Goal: Task Accomplishment & Management: Manage account settings

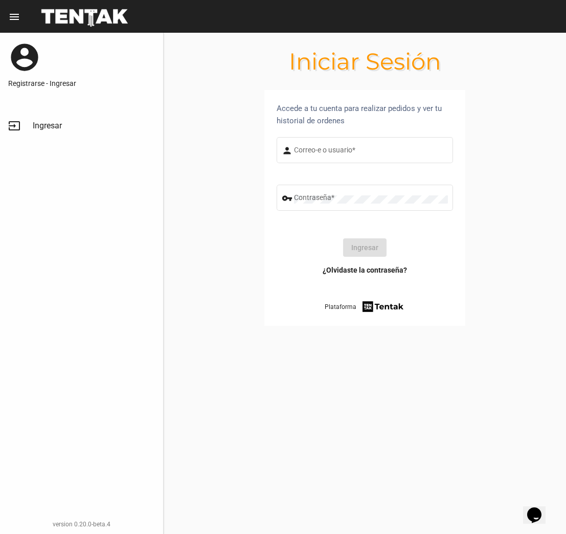
type input "DANKEHMB"
click at [364, 251] on button "Ingresar" at bounding box center [364, 247] width 43 height 18
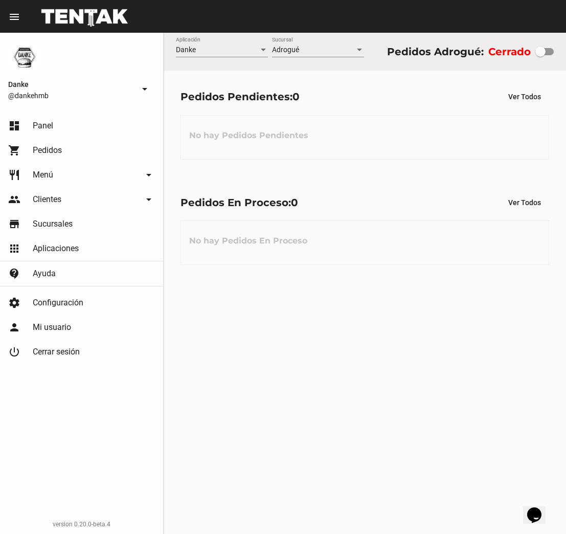
click at [40, 178] on span "Menú" at bounding box center [43, 175] width 20 height 10
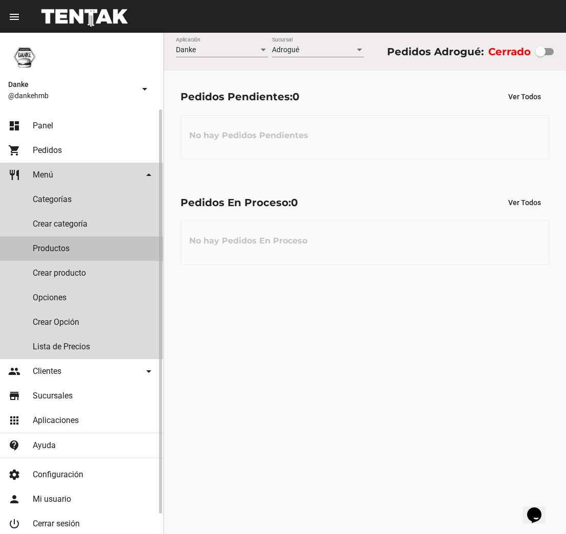
click at [63, 246] on link "Productos" at bounding box center [81, 248] width 163 height 25
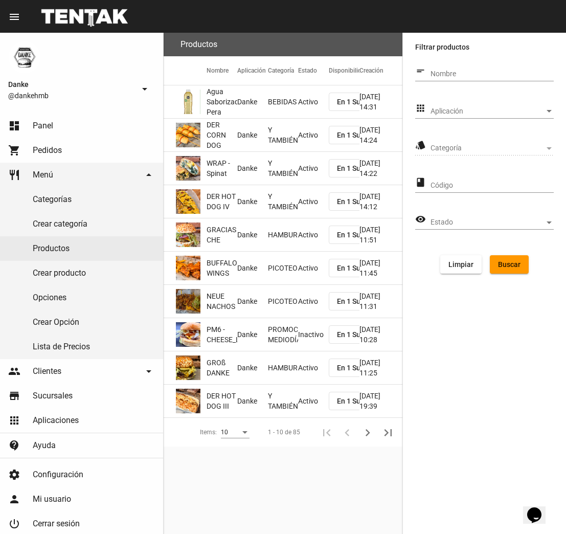
click at [222, 369] on span "GROß DANKE" at bounding box center [222, 368] width 31 height 20
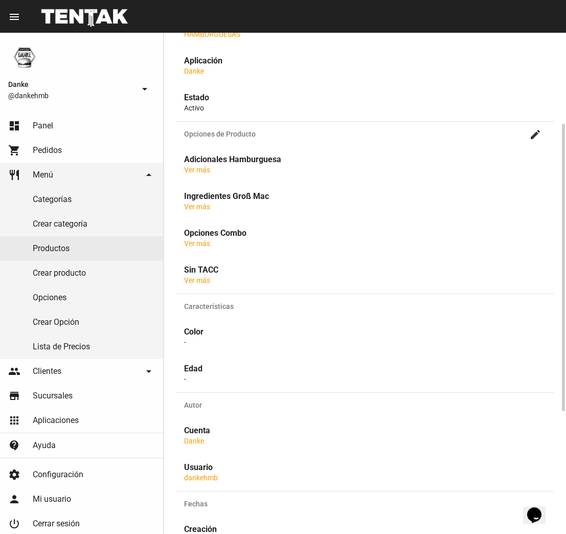
scroll to position [225, 0]
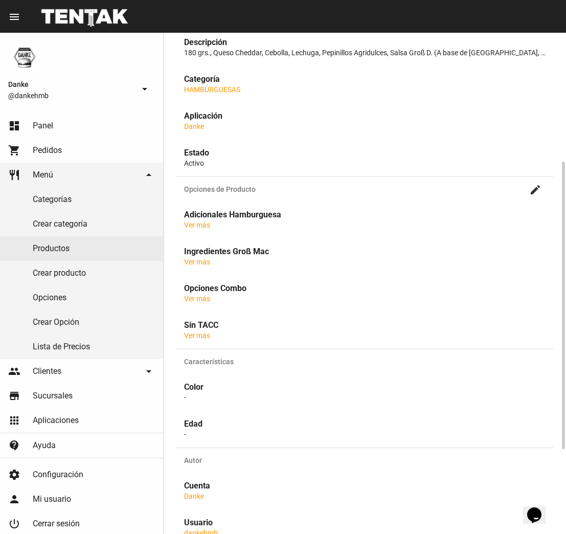
click at [198, 261] on link "Ver más" at bounding box center [197, 262] width 26 height 8
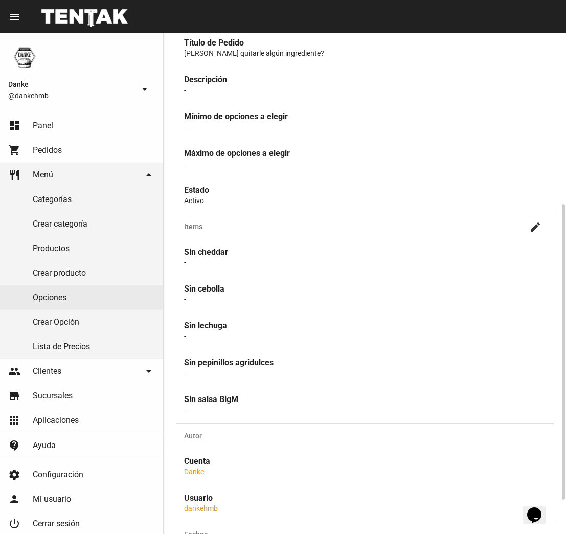
scroll to position [272, 0]
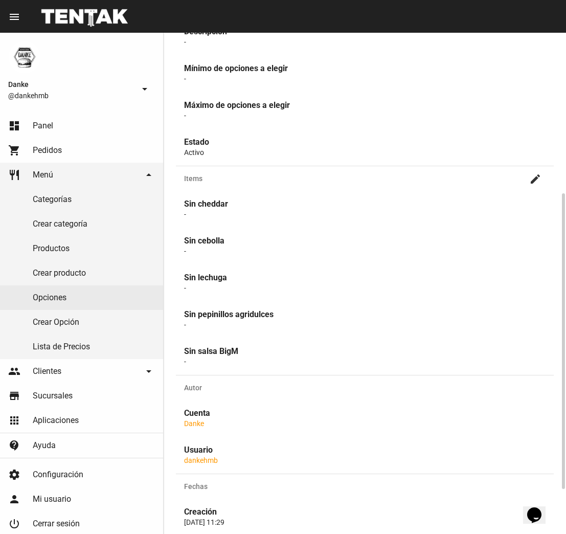
click at [535, 179] on mat-icon "create" at bounding box center [536, 179] width 12 height 12
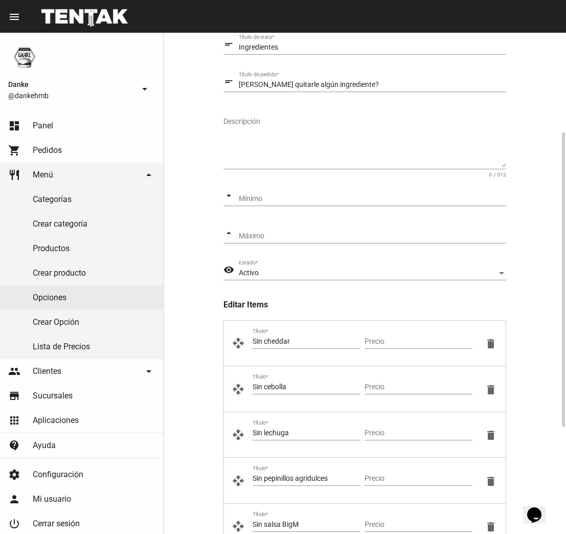
scroll to position [351, 0]
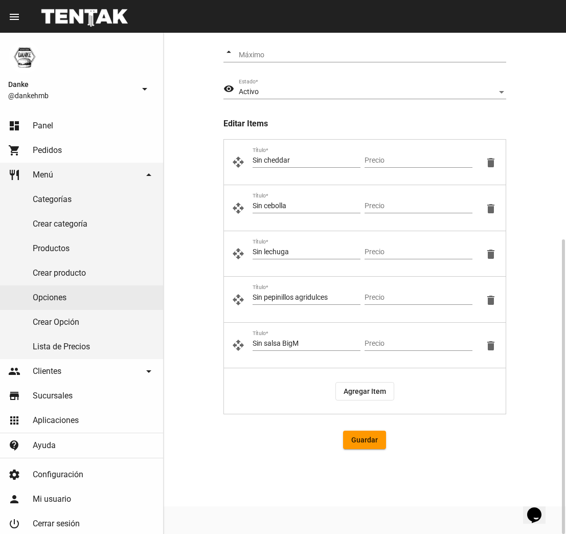
click at [286, 345] on input "Sin salsa BigM" at bounding box center [307, 344] width 108 height 8
click at [286, 346] on input "Sin salsa Gro" at bounding box center [307, 344] width 108 height 8
drag, startPoint x: 286, startPoint y: 346, endPoint x: 367, endPoint y: 344, distance: 80.9
click at [286, 346] on input "Sin salsa Gro" at bounding box center [307, 344] width 108 height 8
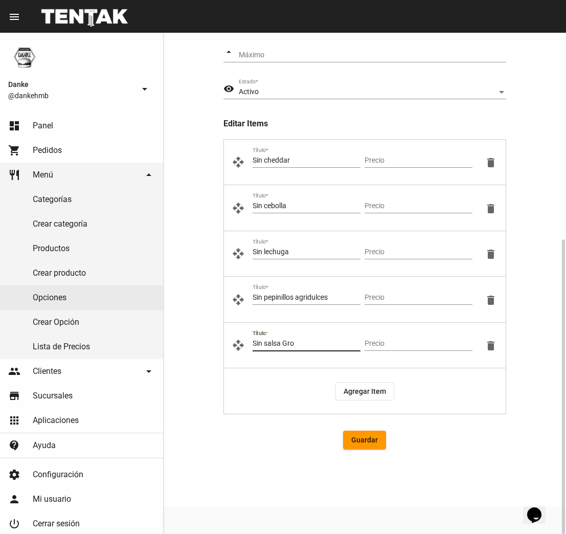
paste input "ß D"
type input "Sin salsa Groß D"
click at [363, 444] on span "Guardar" at bounding box center [364, 440] width 27 height 8
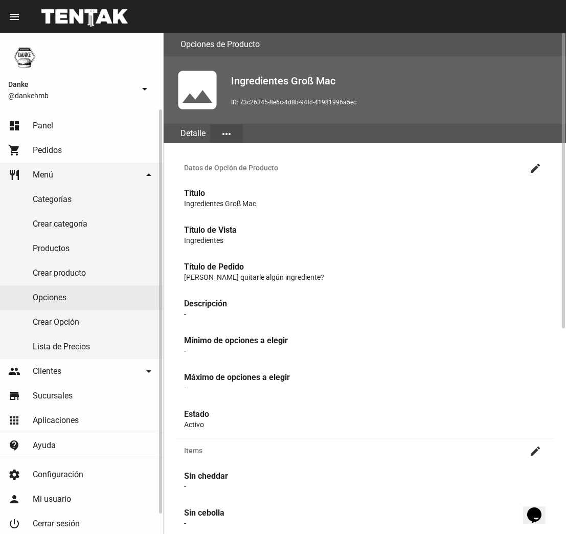
drag, startPoint x: 41, startPoint y: 125, endPoint x: 52, endPoint y: 124, distance: 11.3
click at [41, 125] on span "Panel" at bounding box center [43, 126] width 20 height 10
